Goal: Information Seeking & Learning: Learn about a topic

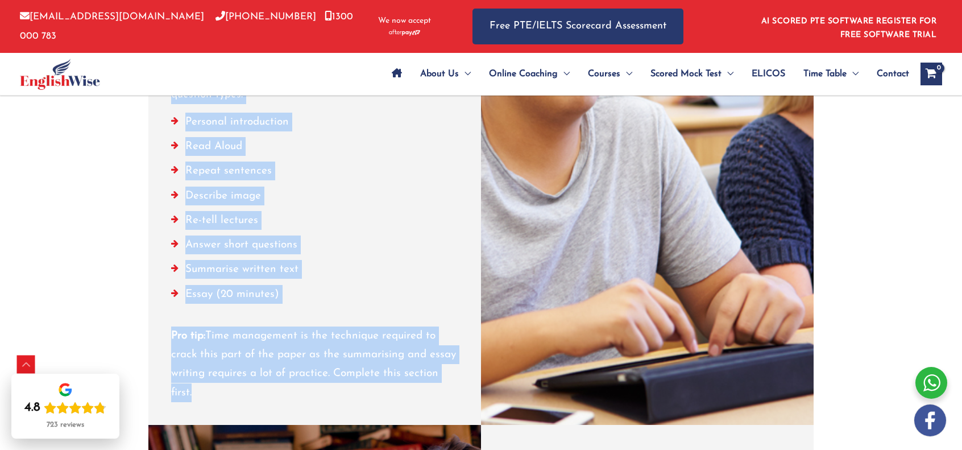
scroll to position [1348, 0]
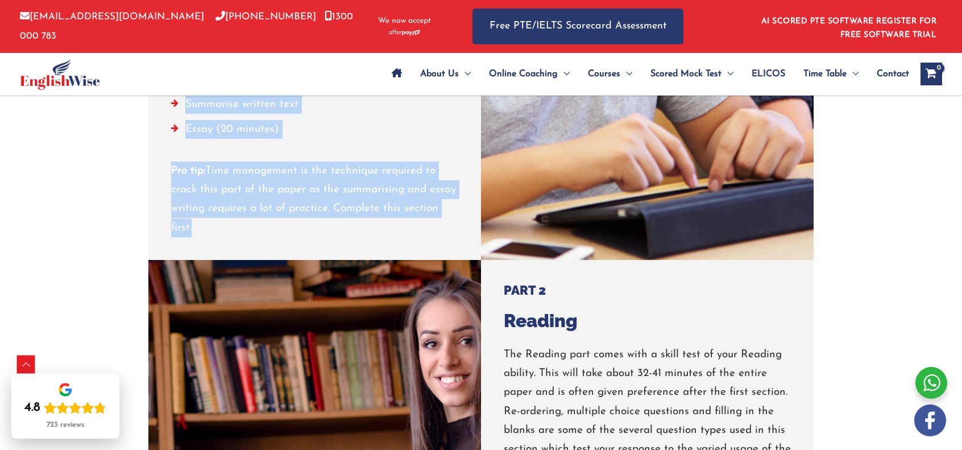
drag, startPoint x: 173, startPoint y: 149, endPoint x: 330, endPoint y: 227, distance: 175.9
copy div "PART 1 Speaking & Writing Part 1 of the [PERSON_NAME] Test of English tests you…"
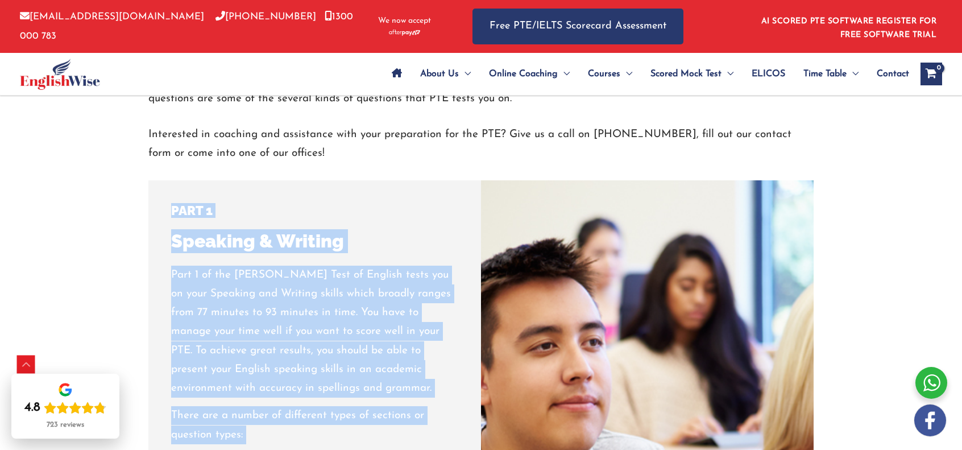
scroll to position [837, 0]
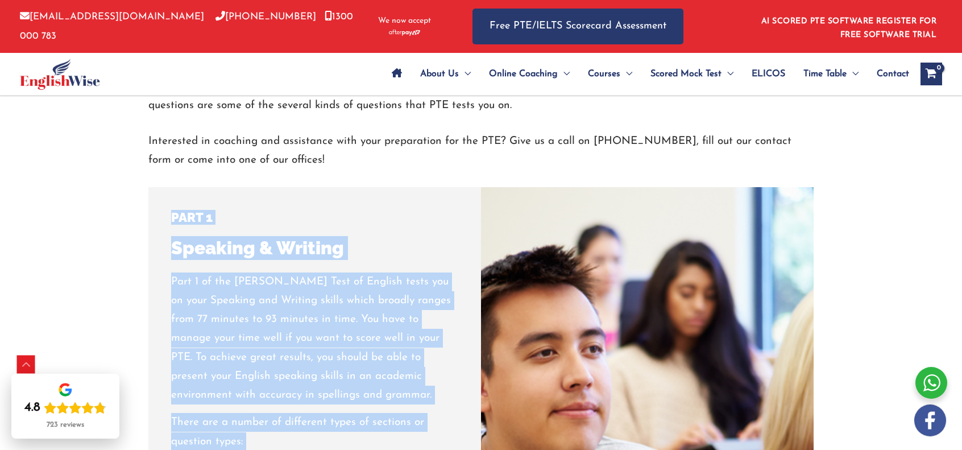
click at [387, 220] on div "PART 1 Speaking & Writing" at bounding box center [314, 235] width 287 height 50
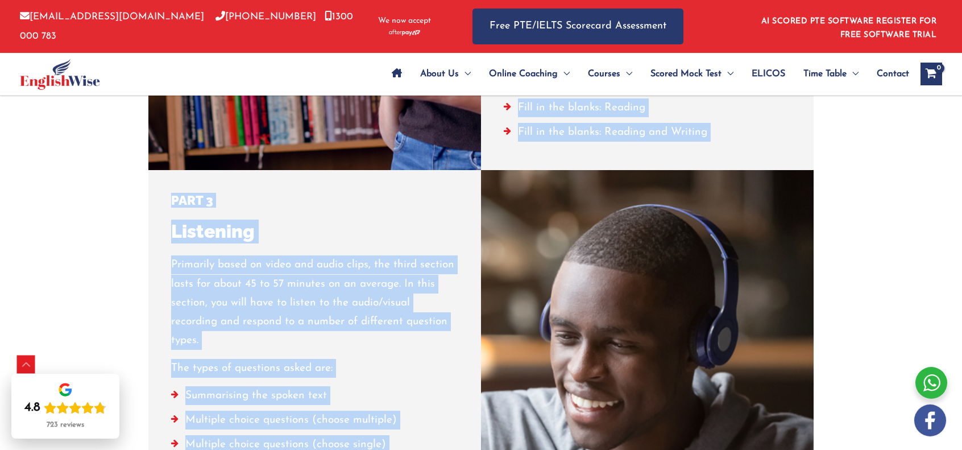
scroll to position [1968, 0]
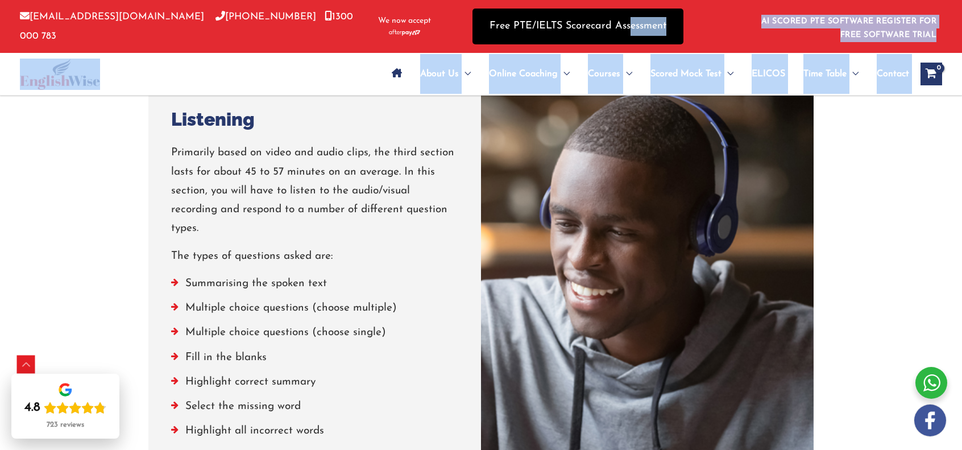
drag, startPoint x: 504, startPoint y: 174, endPoint x: 630, endPoint y: 37, distance: 186.3
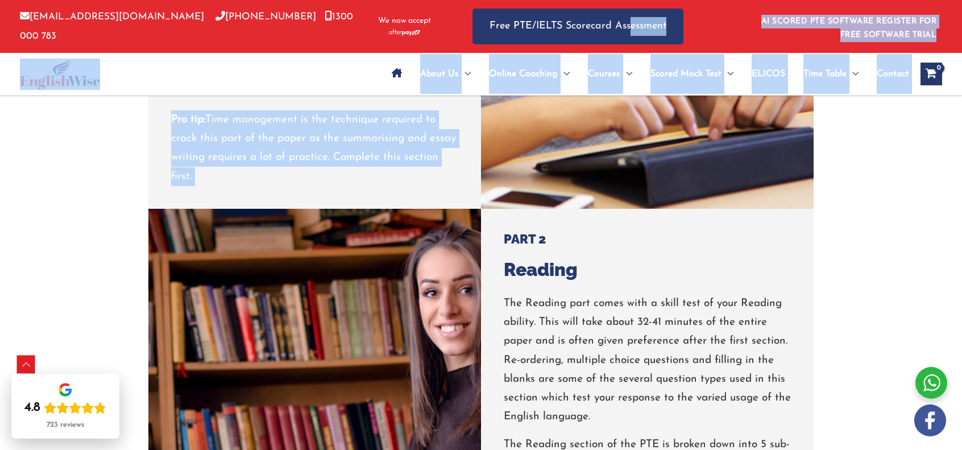
scroll to position [1513, 0]
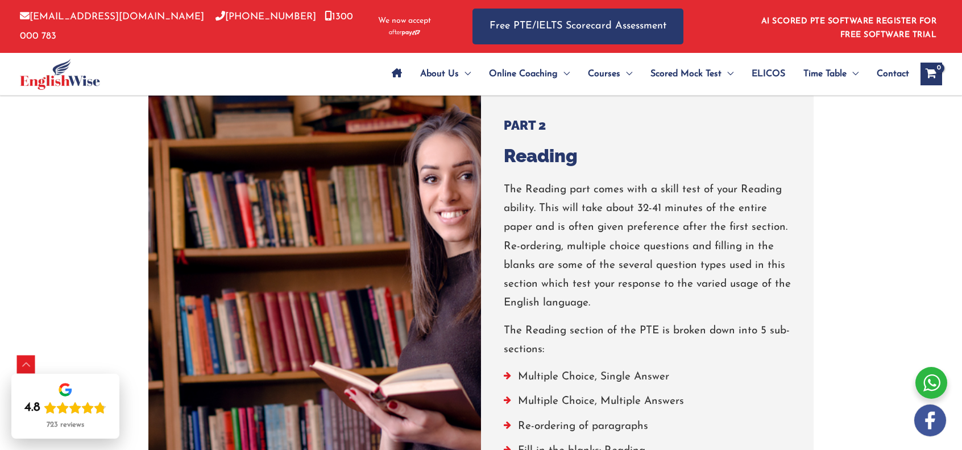
click at [617, 280] on p "The Reading part comes with a skill test of your Reading ability. This will tak…" at bounding box center [647, 246] width 287 height 132
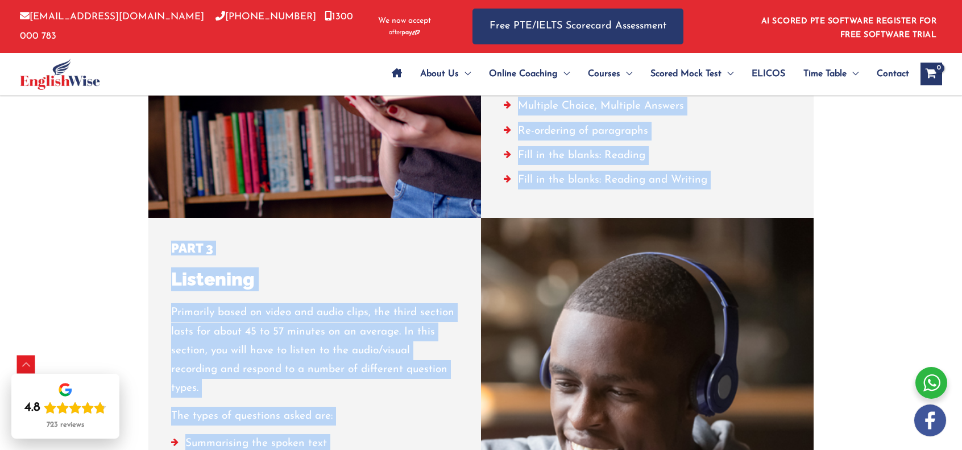
scroll to position [1860, 0]
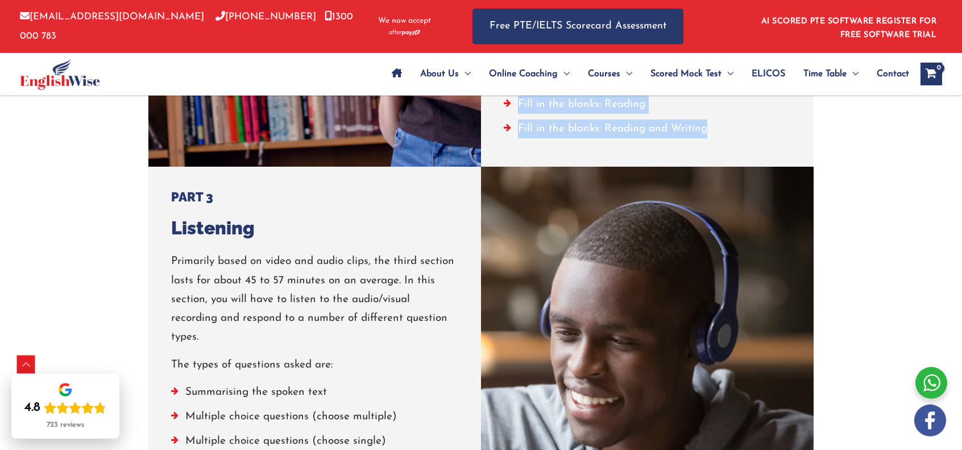
drag, startPoint x: 505, startPoint y: 121, endPoint x: 705, endPoint y: 123, distance: 200.7
copy div "PART 2 Reading The Reading part comes with a skill test of your Reading ability…"
click at [507, 124] on li "Fill in the blanks: Reading and Writing" at bounding box center [647, 131] width 287 height 24
drag, startPoint x: 503, startPoint y: 126, endPoint x: 511, endPoint y: 128, distance: 8.3
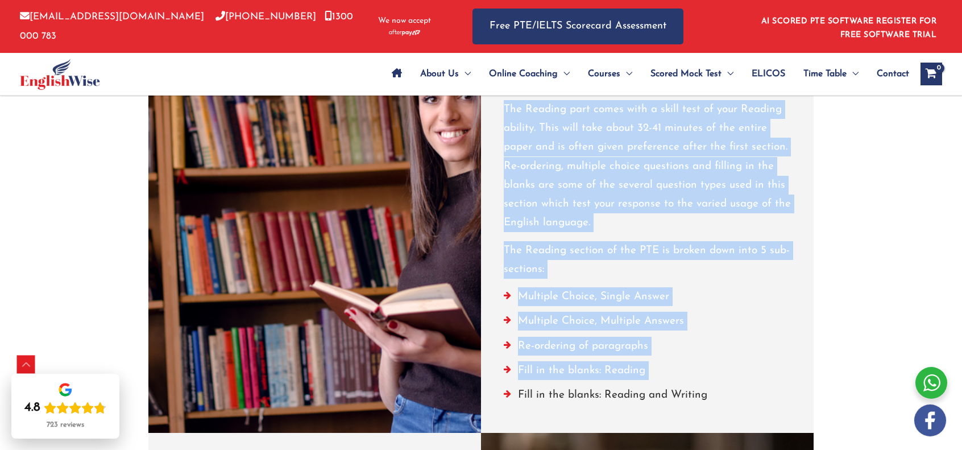
scroll to position [1462, 0]
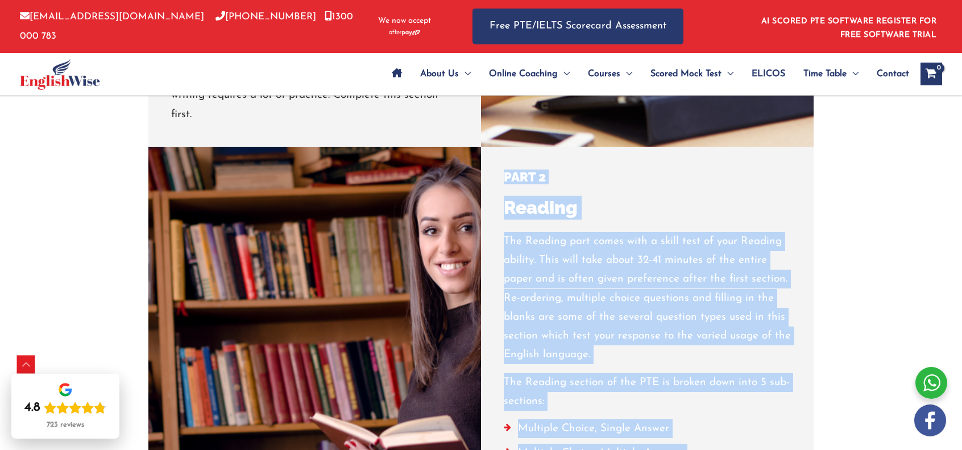
click at [597, 250] on p "The Reading part comes with a skill test of your Reading ability. This will tak…" at bounding box center [647, 298] width 287 height 132
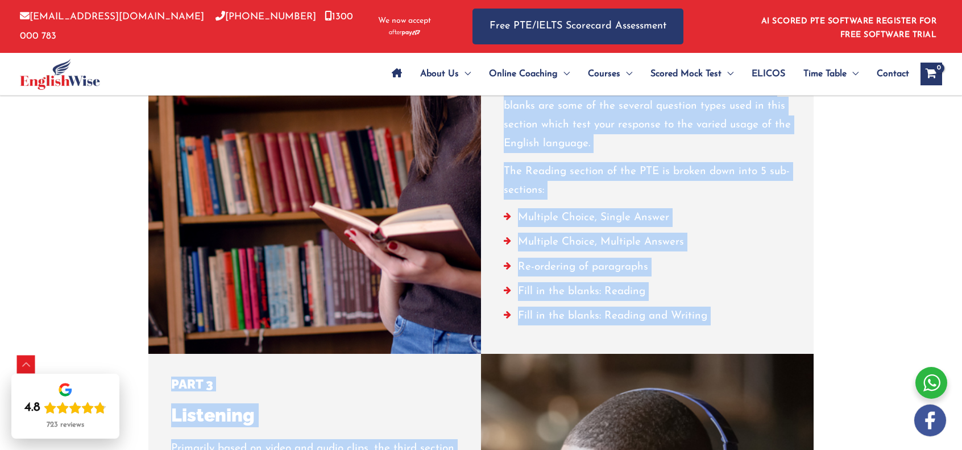
scroll to position [1815, 0]
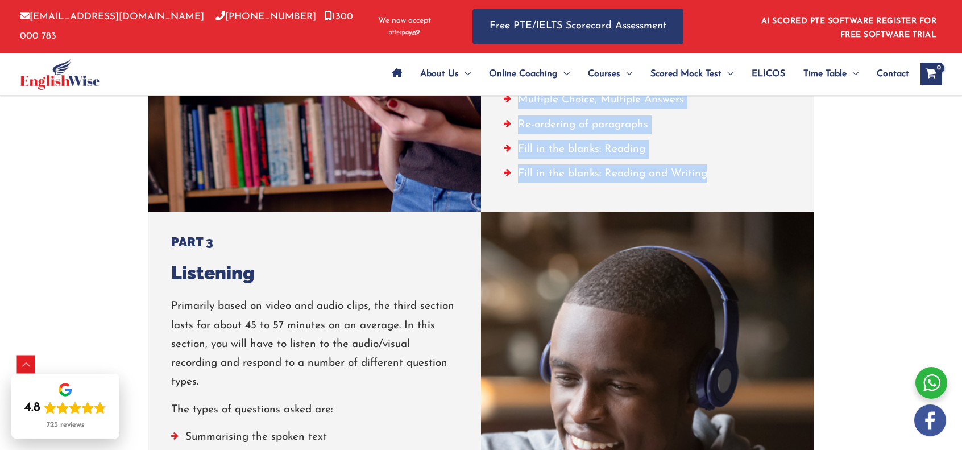
drag, startPoint x: 504, startPoint y: 237, endPoint x: 705, endPoint y: 175, distance: 211.1
click at [705, 175] on div "The Reading part comes with a skill test of your Reading ability. This will tak…" at bounding box center [647, 34] width 287 height 310
copy div "The Reading part comes with a skill test of your Reading ability. This will tak…"
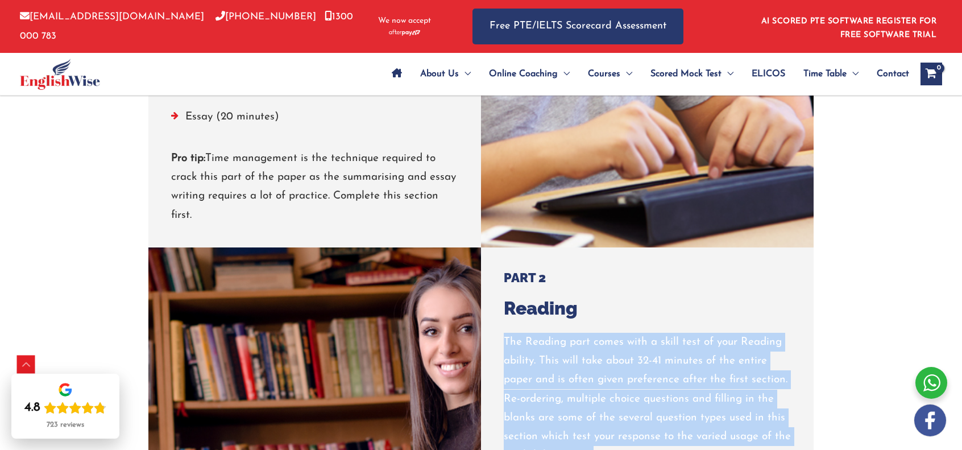
scroll to position [1360, 0]
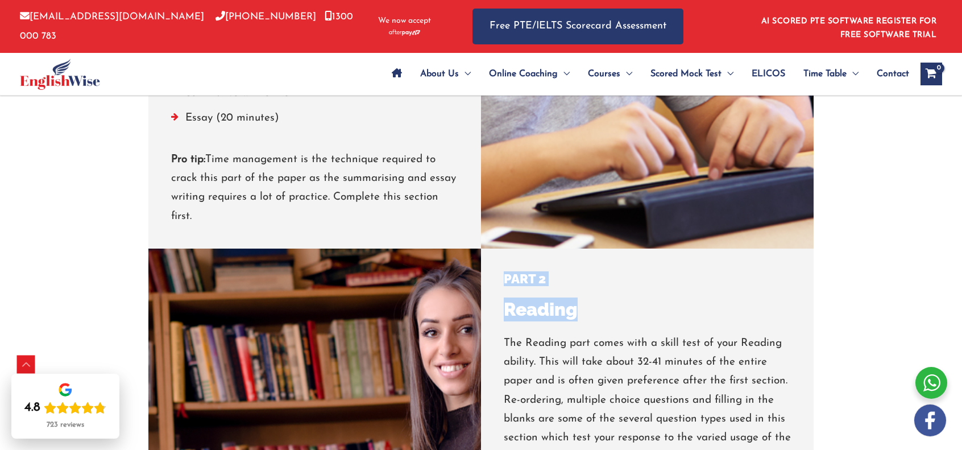
drag, startPoint x: 505, startPoint y: 277, endPoint x: 582, endPoint y: 316, distance: 86.2
click at [582, 316] on div "PART 2 Reading" at bounding box center [647, 296] width 287 height 50
copy div "PART 2 Reading"
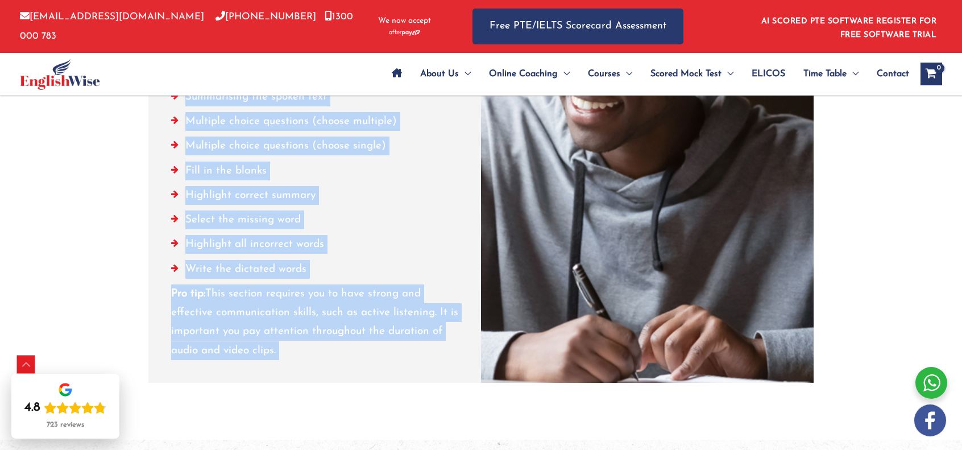
scroll to position [2206, 0]
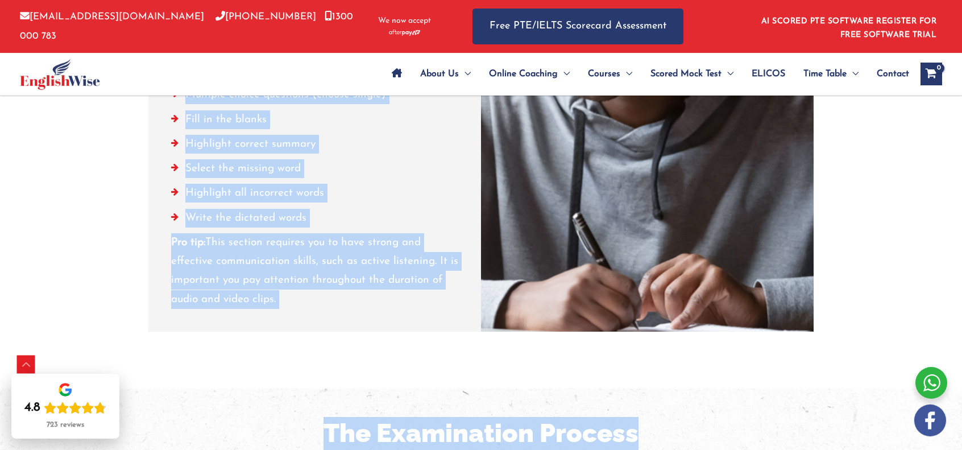
drag, startPoint x: 172, startPoint y: 128, endPoint x: 351, endPoint y: 271, distance: 229.8
click at [351, 271] on div "PART 3 Listening Primarily based on video and audio clips, the third section la…" at bounding box center [314, 76] width 287 height 466
copy div "PART 3 Listening Primarily based on video and audio clips, the third section la…"
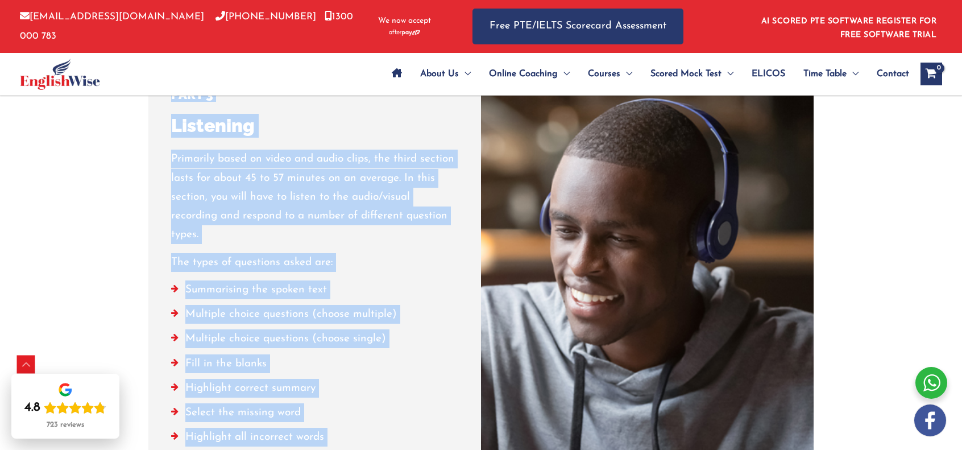
scroll to position [1922, 0]
